Goal: Answer question/provide support

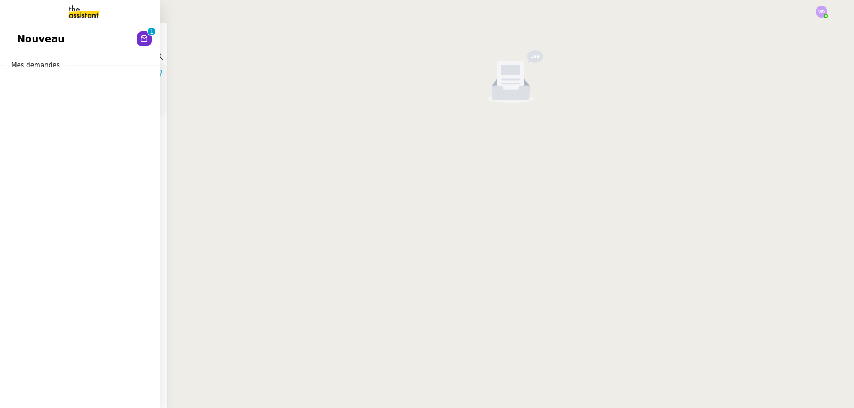
click at [28, 37] on span "Nouveau" at bounding box center [40, 39] width 47 height 16
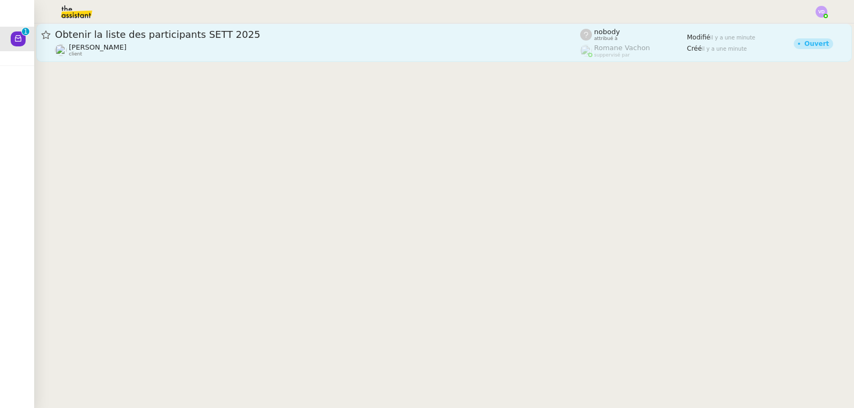
click at [226, 49] on div "[PERSON_NAME] client" at bounding box center [317, 50] width 525 height 14
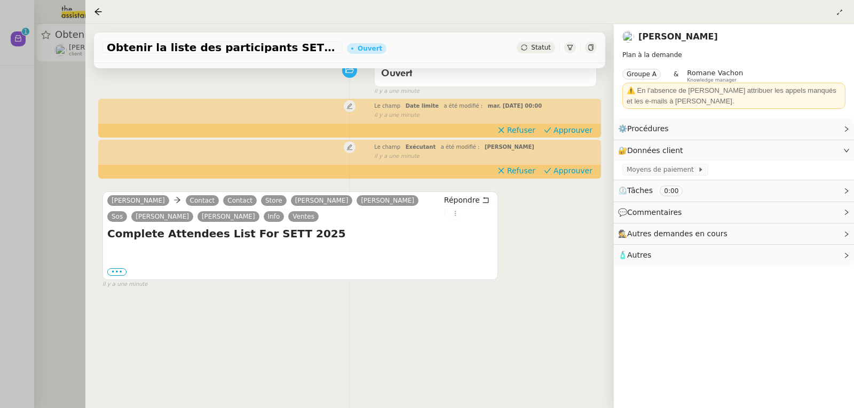
scroll to position [107, 0]
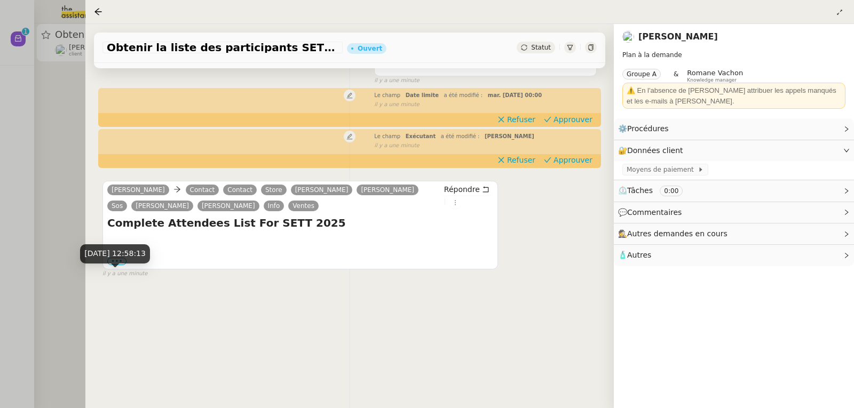
click at [115, 266] on div "[DATE] 12:58:13" at bounding box center [115, 257] width 70 height 27
click at [115, 264] on div "[DATE] 12:58:13" at bounding box center [115, 257] width 70 height 27
click at [118, 263] on label "•••" at bounding box center [116, 261] width 19 height 7
click at [0, 0] on input "•••" at bounding box center [0, 0] width 0 height 0
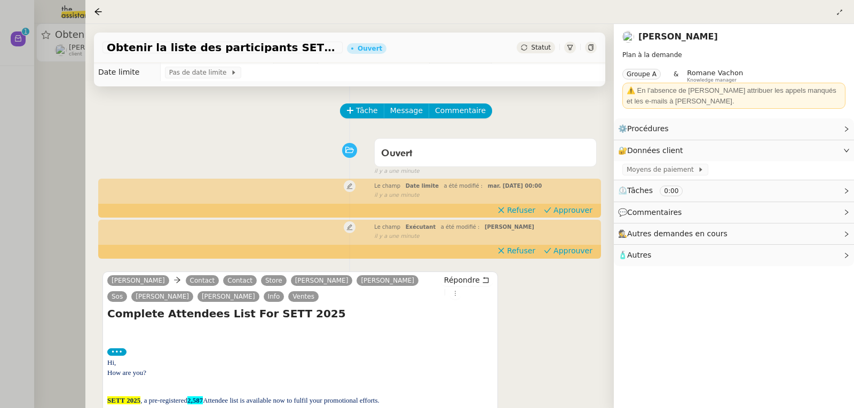
scroll to position [0, 0]
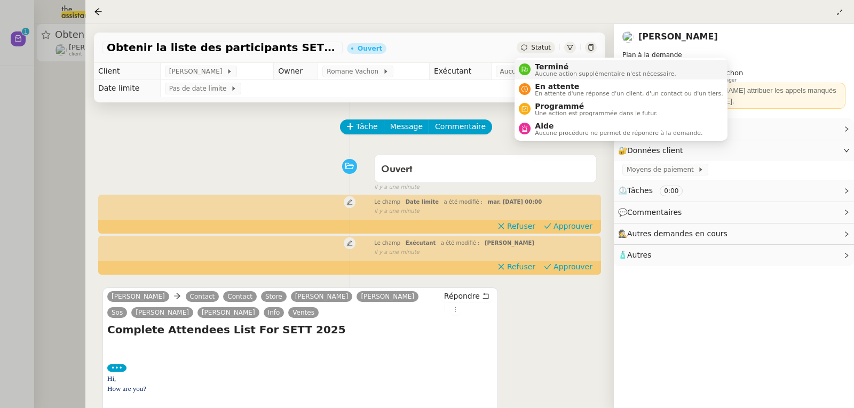
click at [545, 60] on li "Terminé Aucune action supplémentaire n'est nécessaire." at bounding box center [620, 70] width 212 height 20
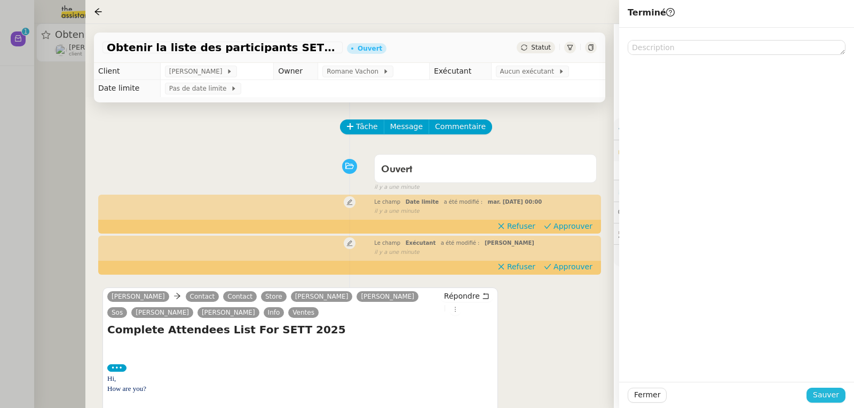
click at [819, 392] on span "Sauver" at bounding box center [825, 395] width 26 height 12
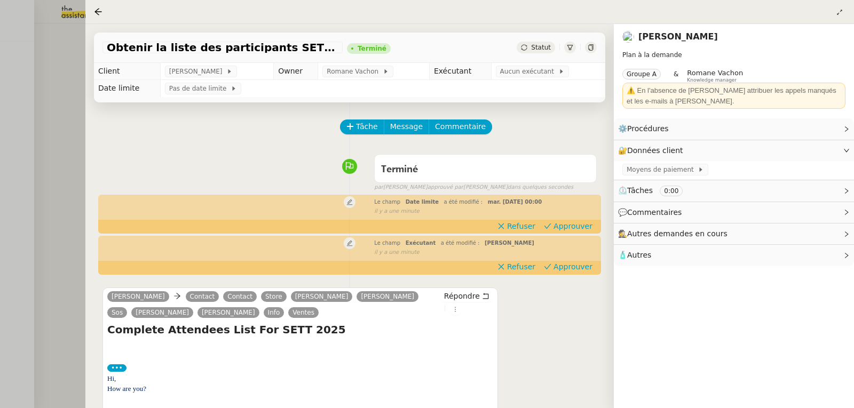
click at [71, 98] on div at bounding box center [427, 204] width 854 height 408
